Goal: Check status: Check status

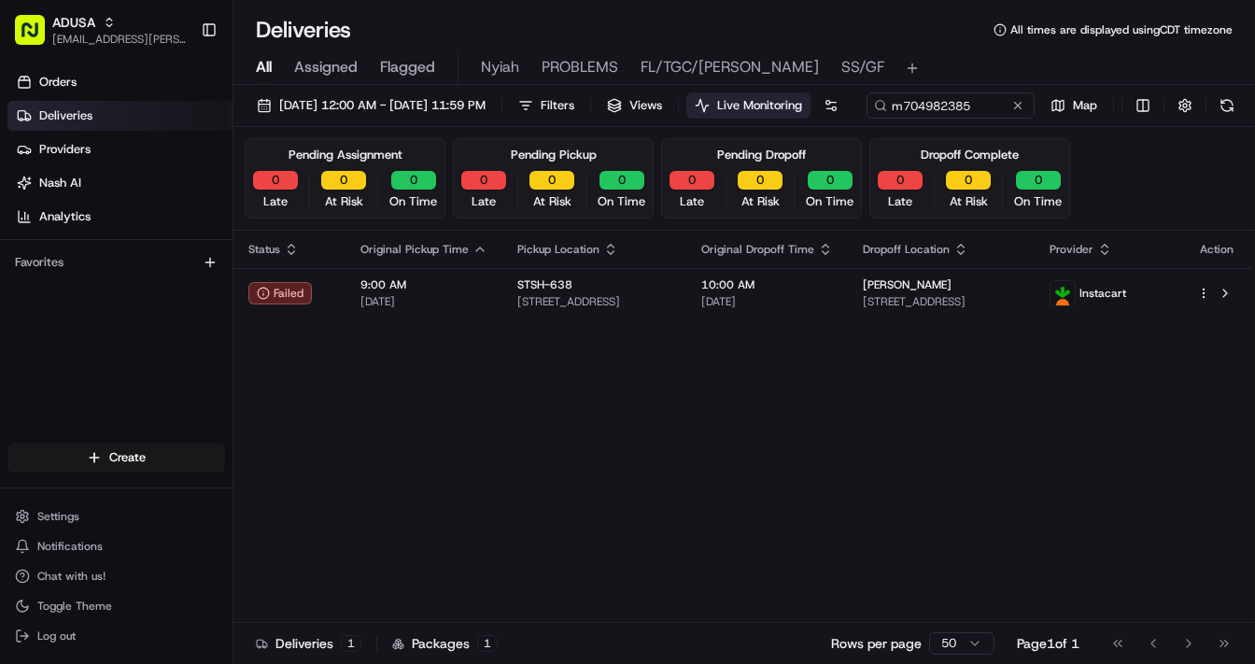
click at [1008, 115] on button at bounding box center [1017, 105] width 19 height 19
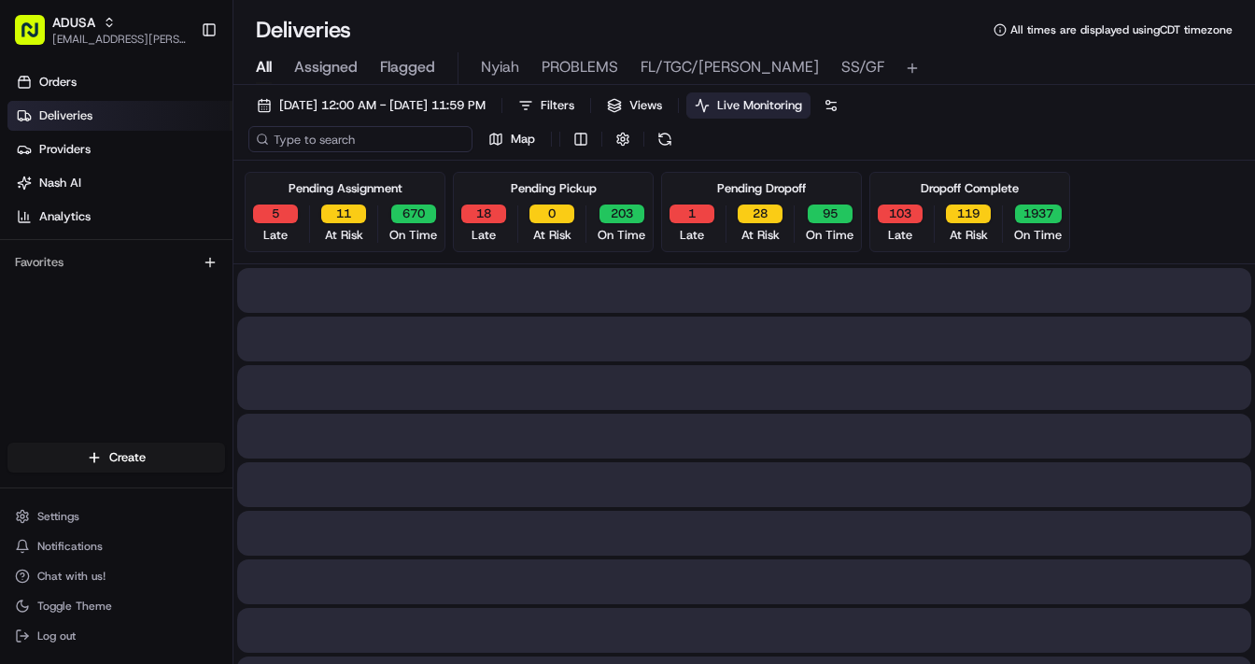
click at [324, 141] on input at bounding box center [360, 139] width 224 height 26
paste input "m703444658"
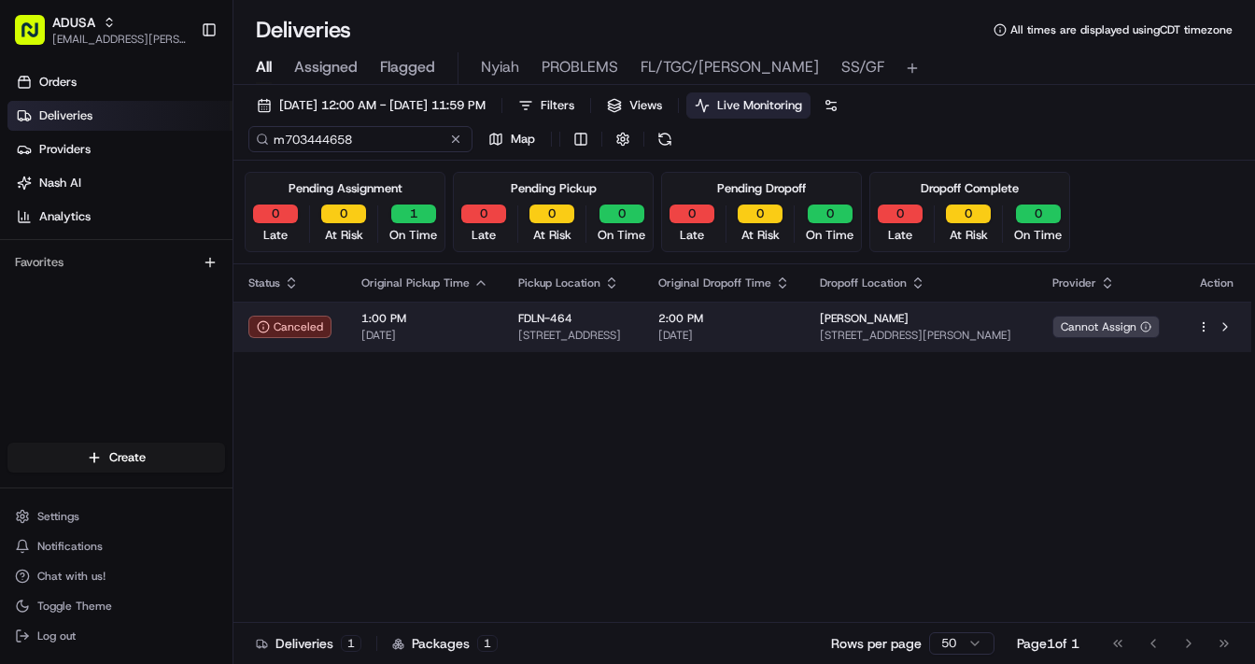
type input "m703444658"
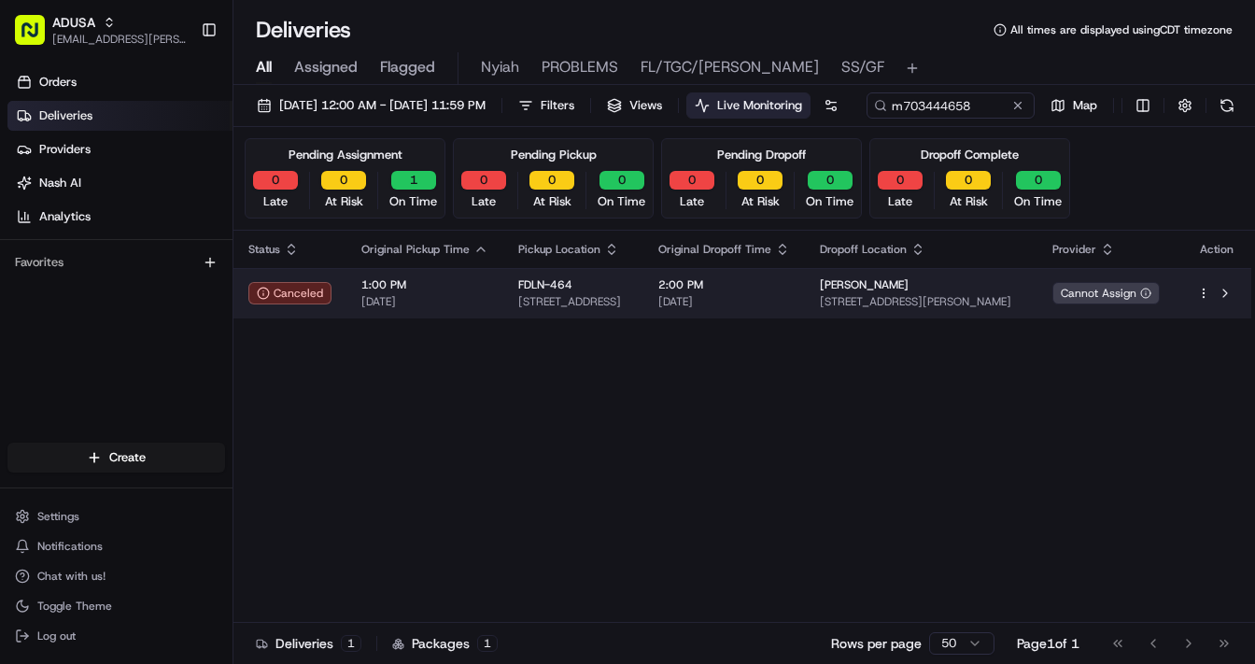
click at [493, 318] on td "1:00 PM [DATE]" at bounding box center [424, 293] width 157 height 50
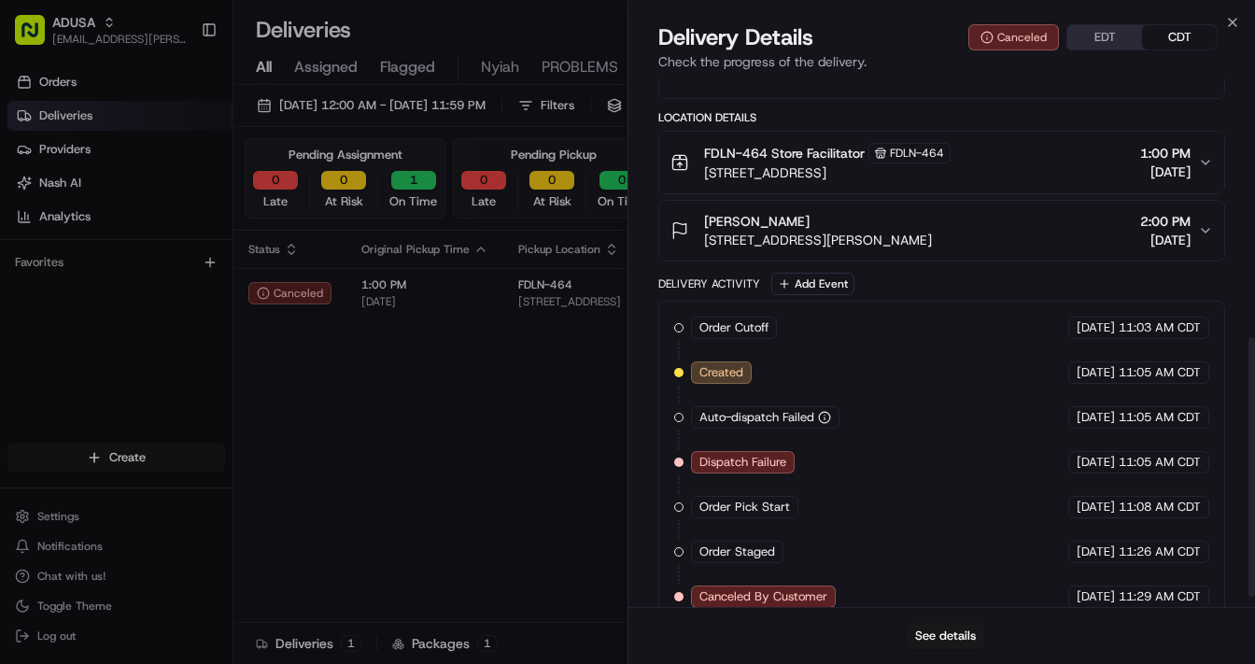
scroll to position [545, 0]
